Goal: Information Seeking & Learning: Learn about a topic

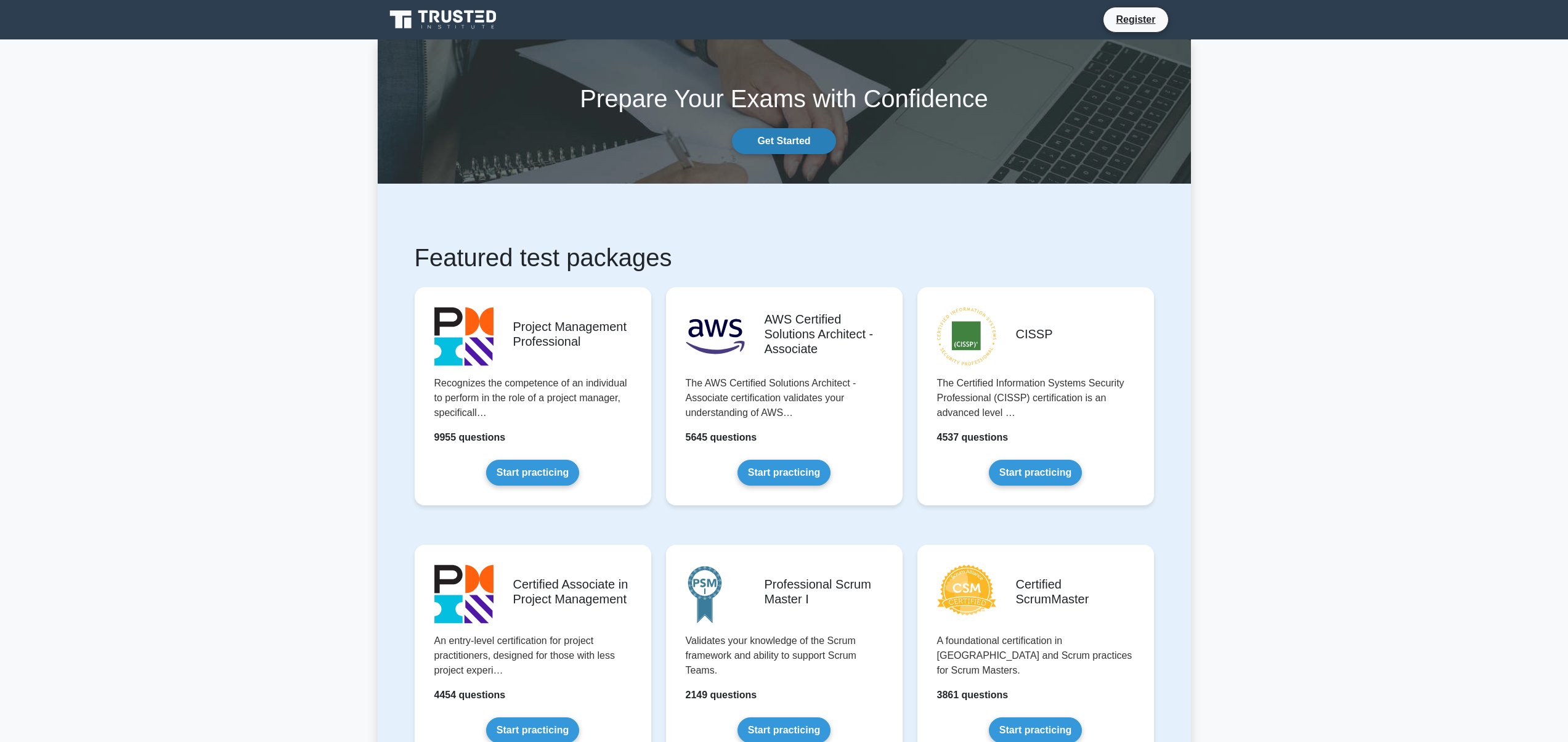
click at [793, 142] on link "Get Started" at bounding box center [783, 141] width 103 height 26
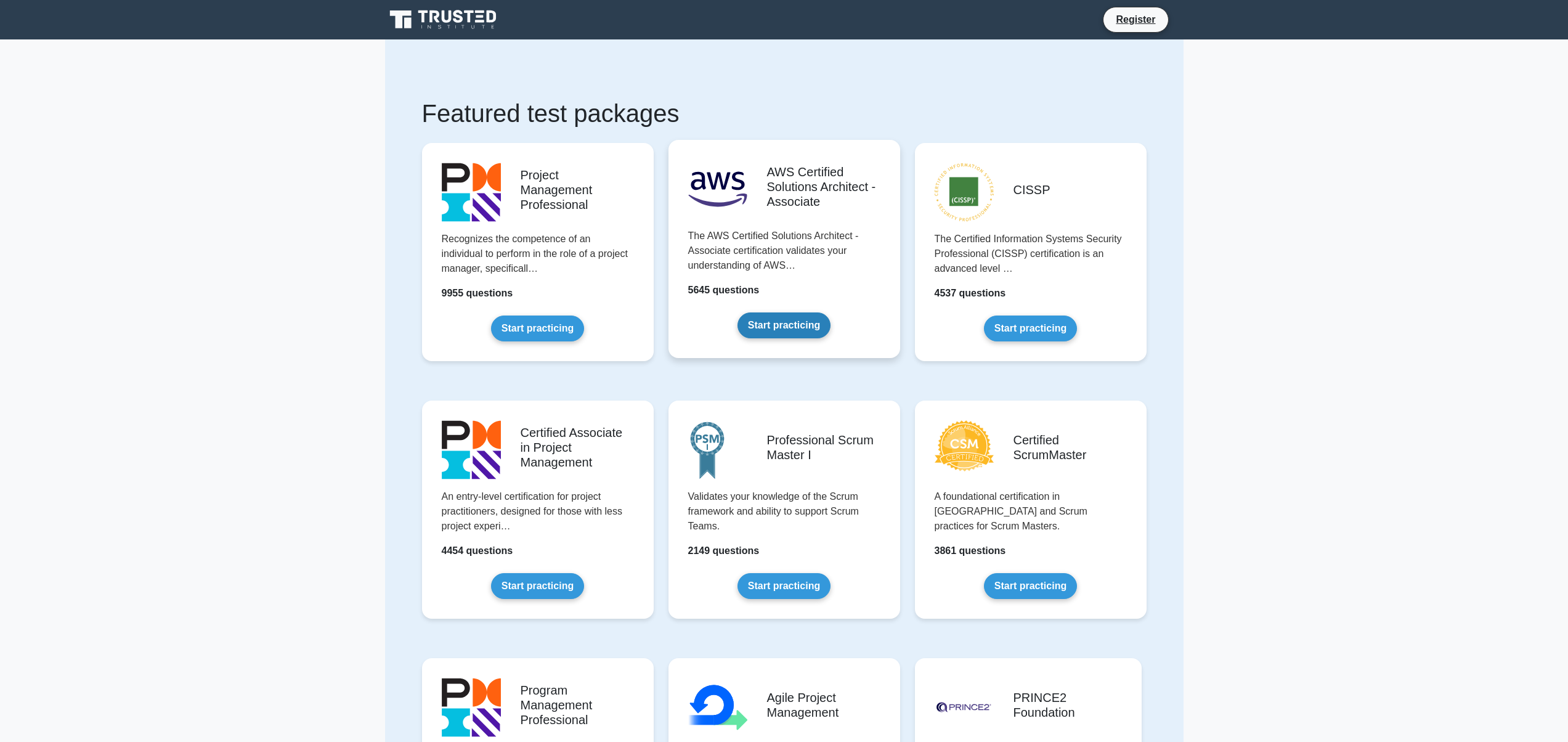
click at [797, 313] on link "Start practicing" at bounding box center [784, 326] width 93 height 26
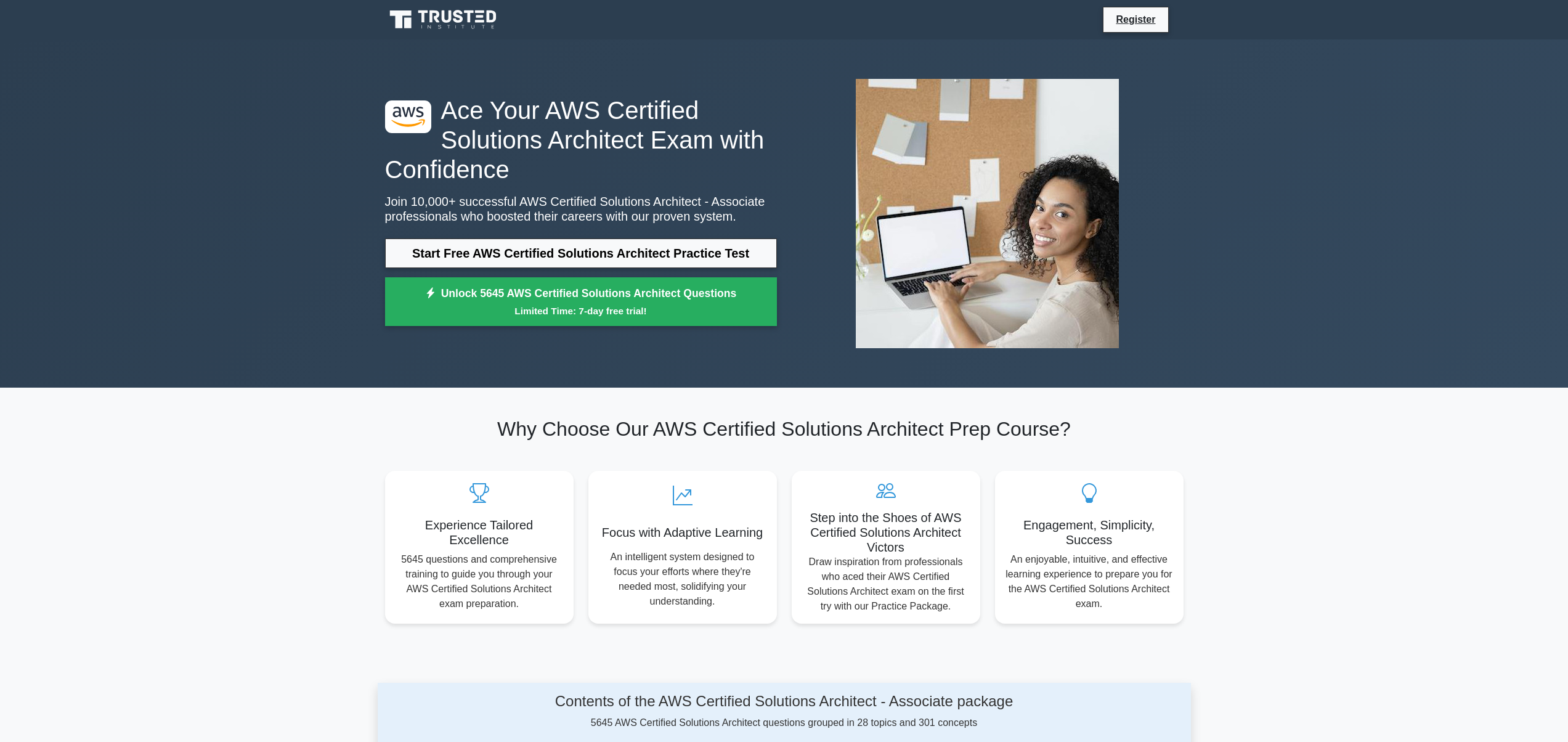
click at [460, 11] on icon at bounding box center [458, 16] width 10 height 13
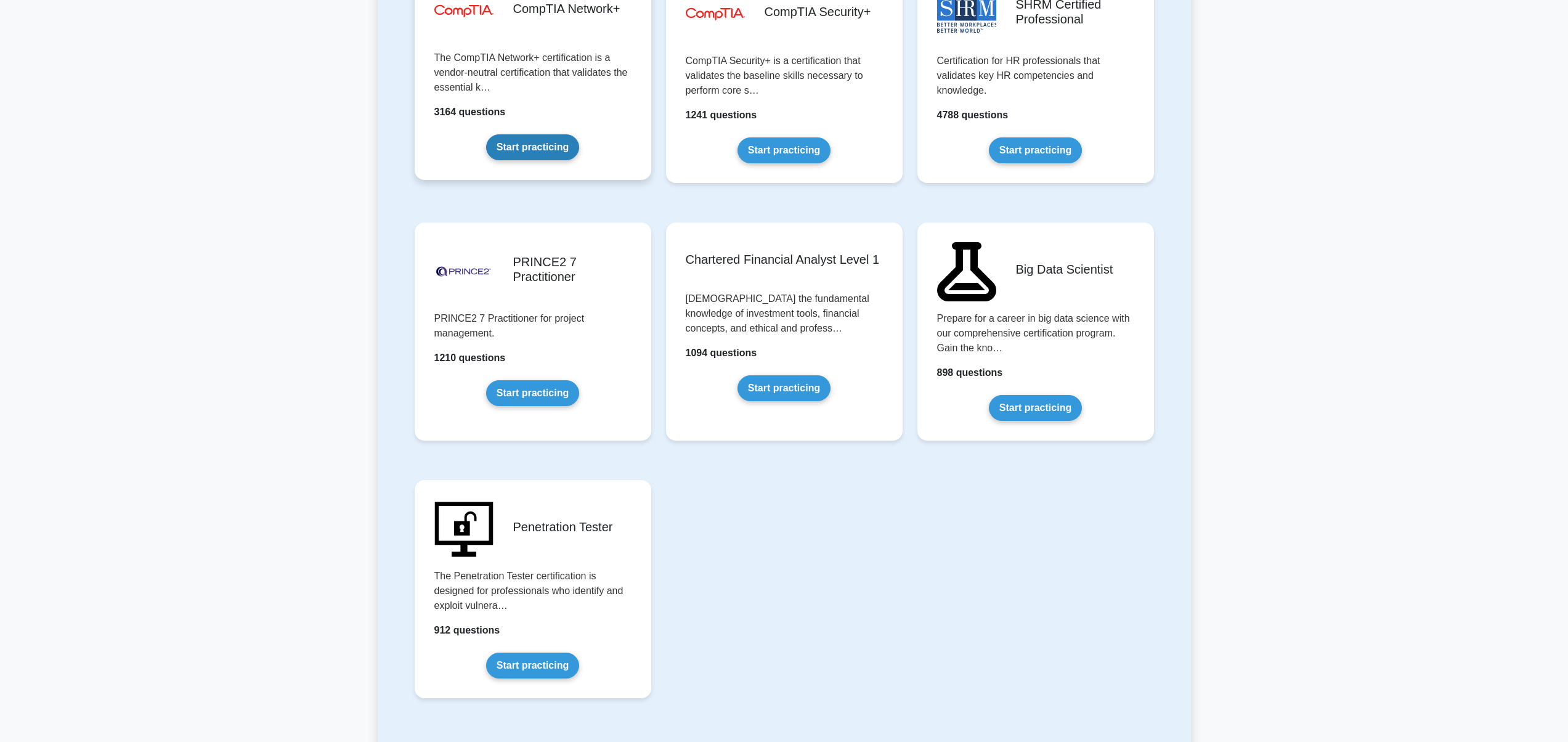
scroll to position [2527, 0]
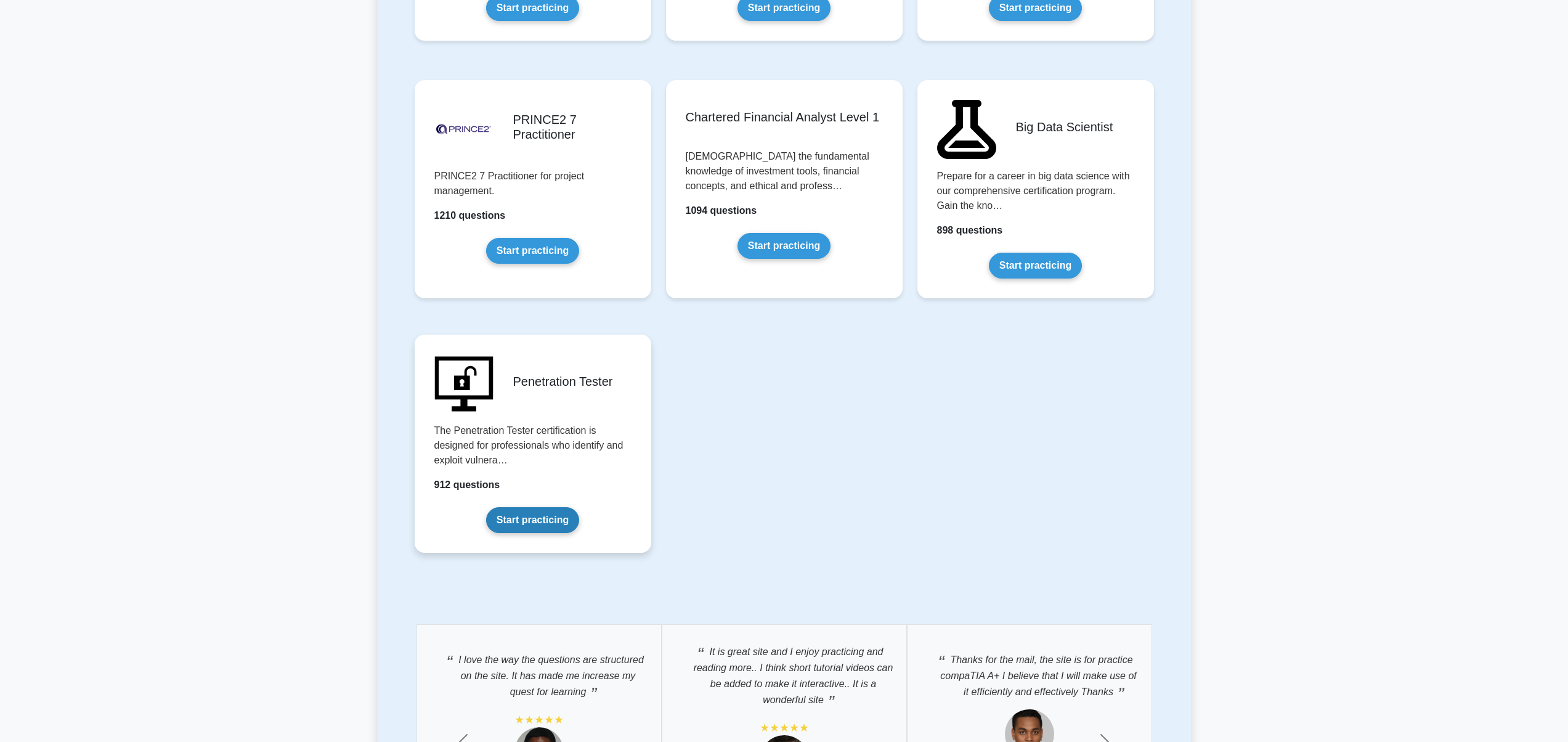
click at [559, 507] on link "Start practicing" at bounding box center [532, 520] width 93 height 26
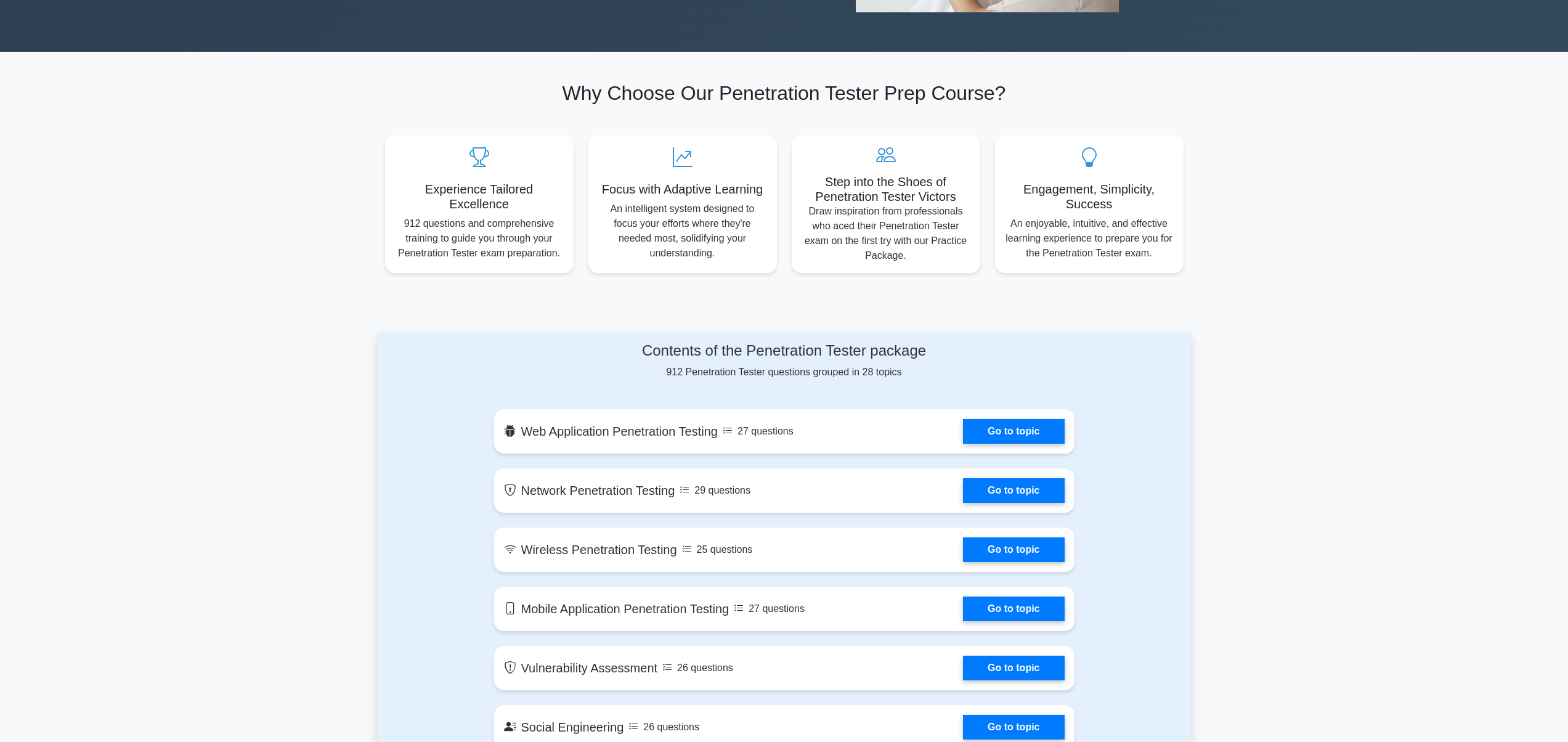
scroll to position [464, 0]
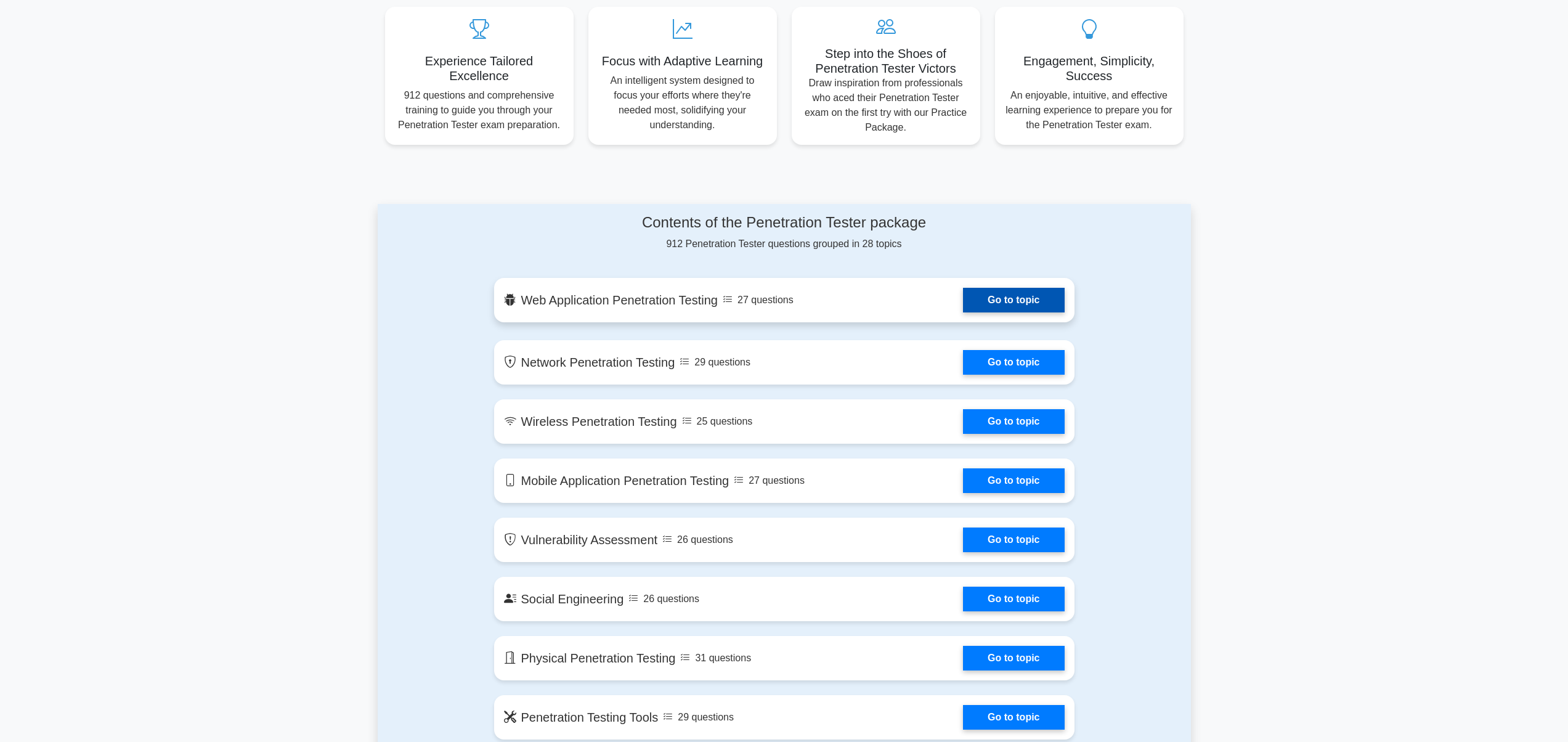
click at [999, 303] on link "Go to topic" at bounding box center [1014, 300] width 101 height 24
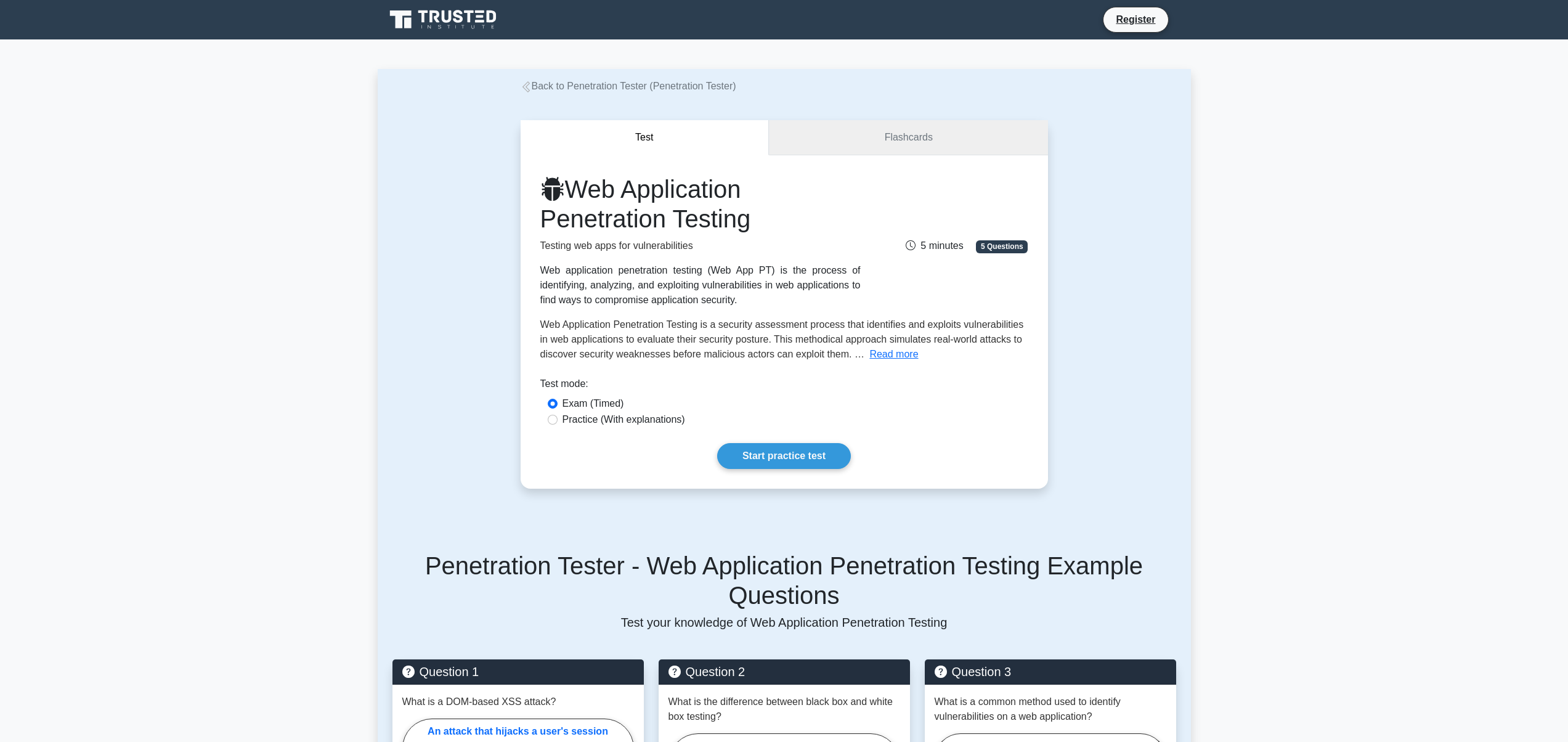
click at [917, 139] on link "Flashcards" at bounding box center [909, 138] width 278 height 35
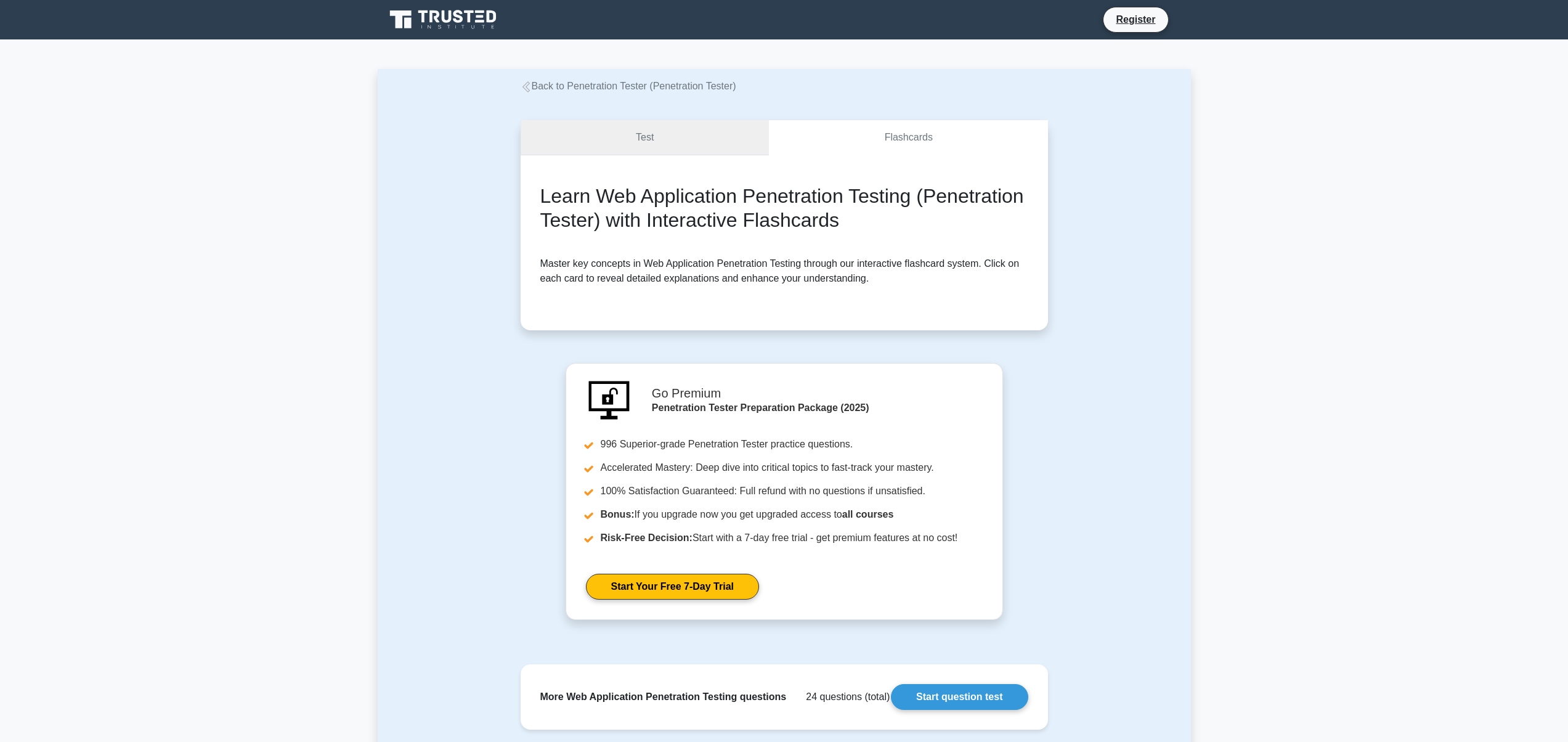
click at [630, 143] on link "Test" at bounding box center [646, 138] width 249 height 35
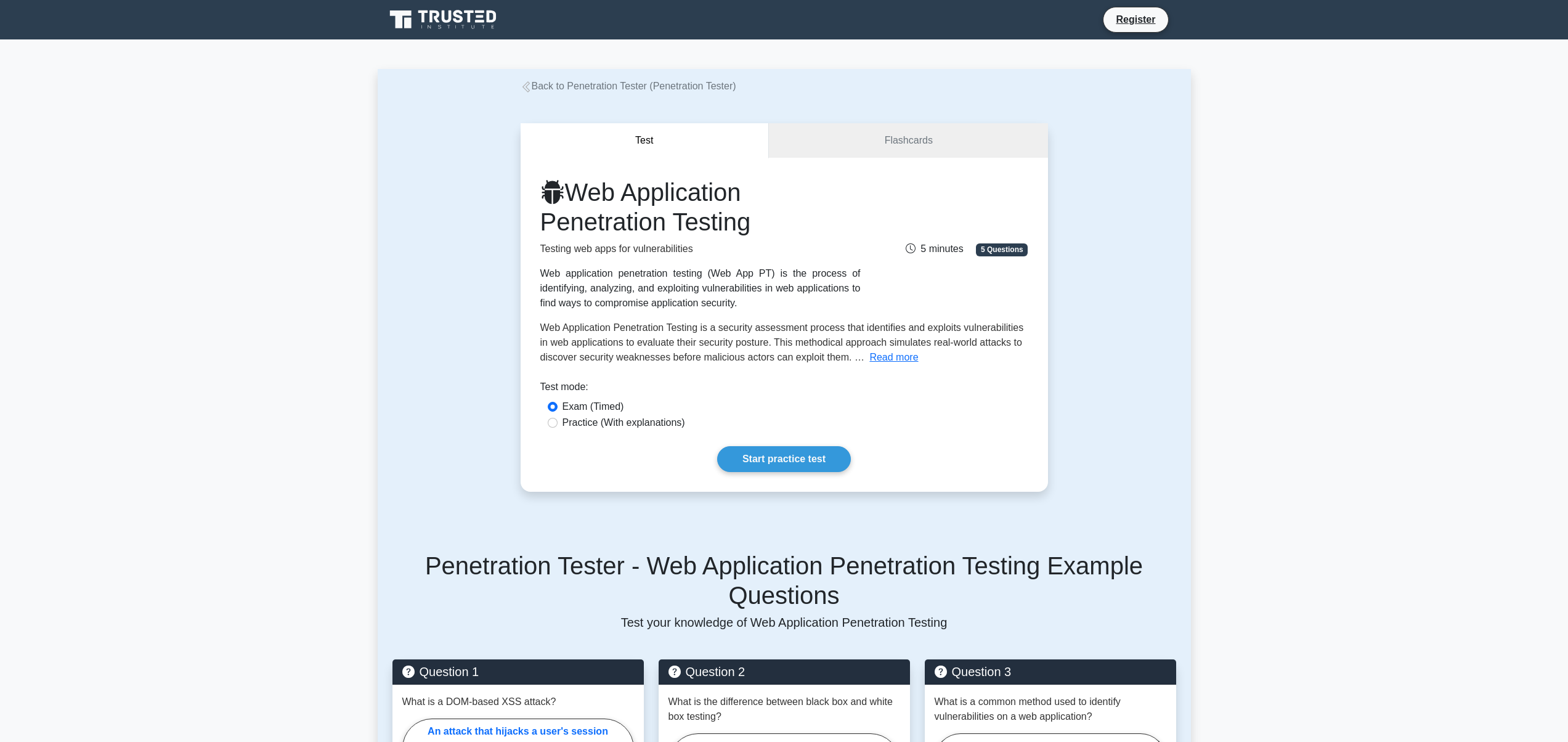
click at [475, 17] on icon at bounding box center [444, 20] width 118 height 24
